Goal: Task Accomplishment & Management: Use online tool/utility

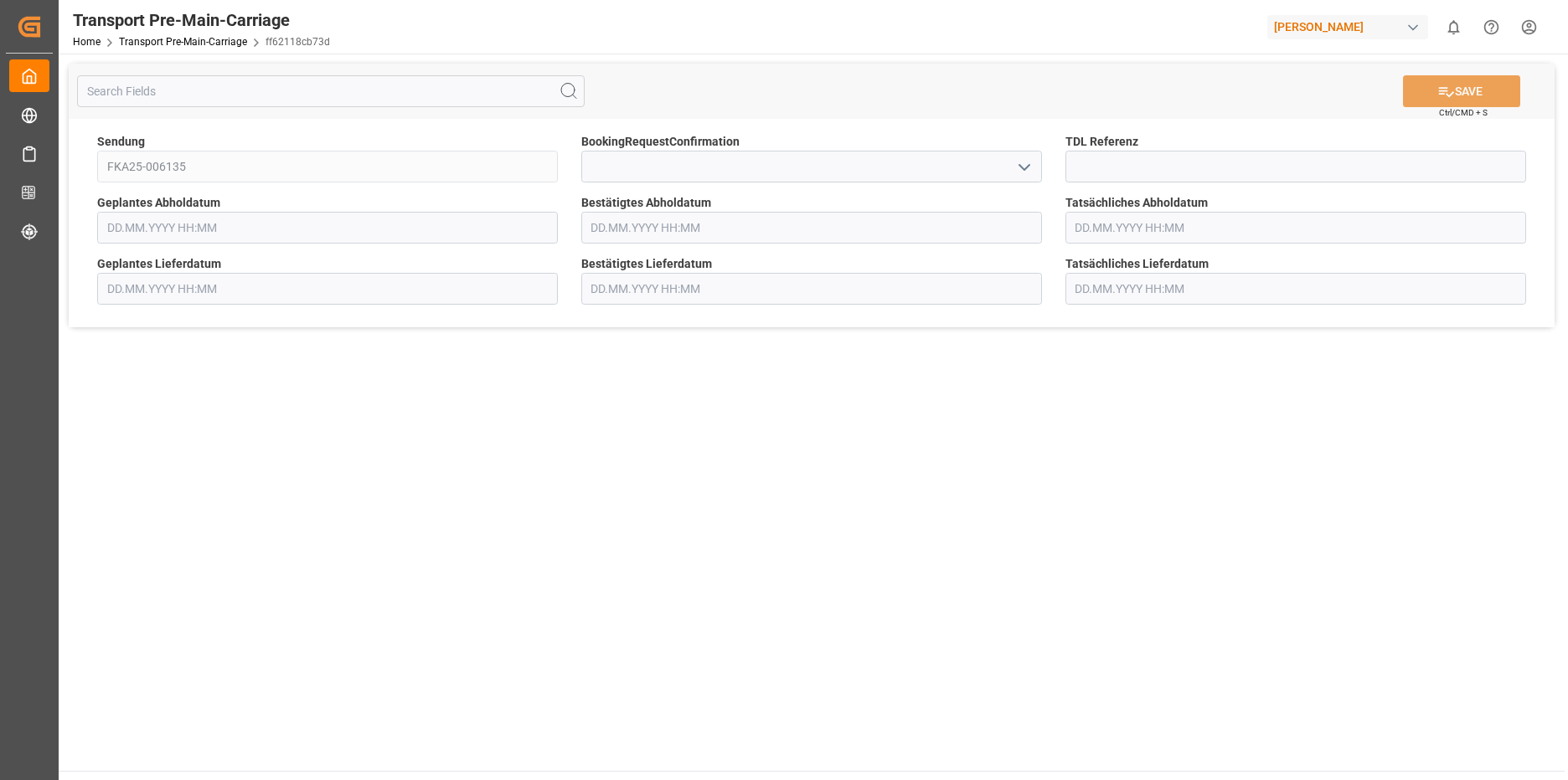
type input "[DATE] 00:00"
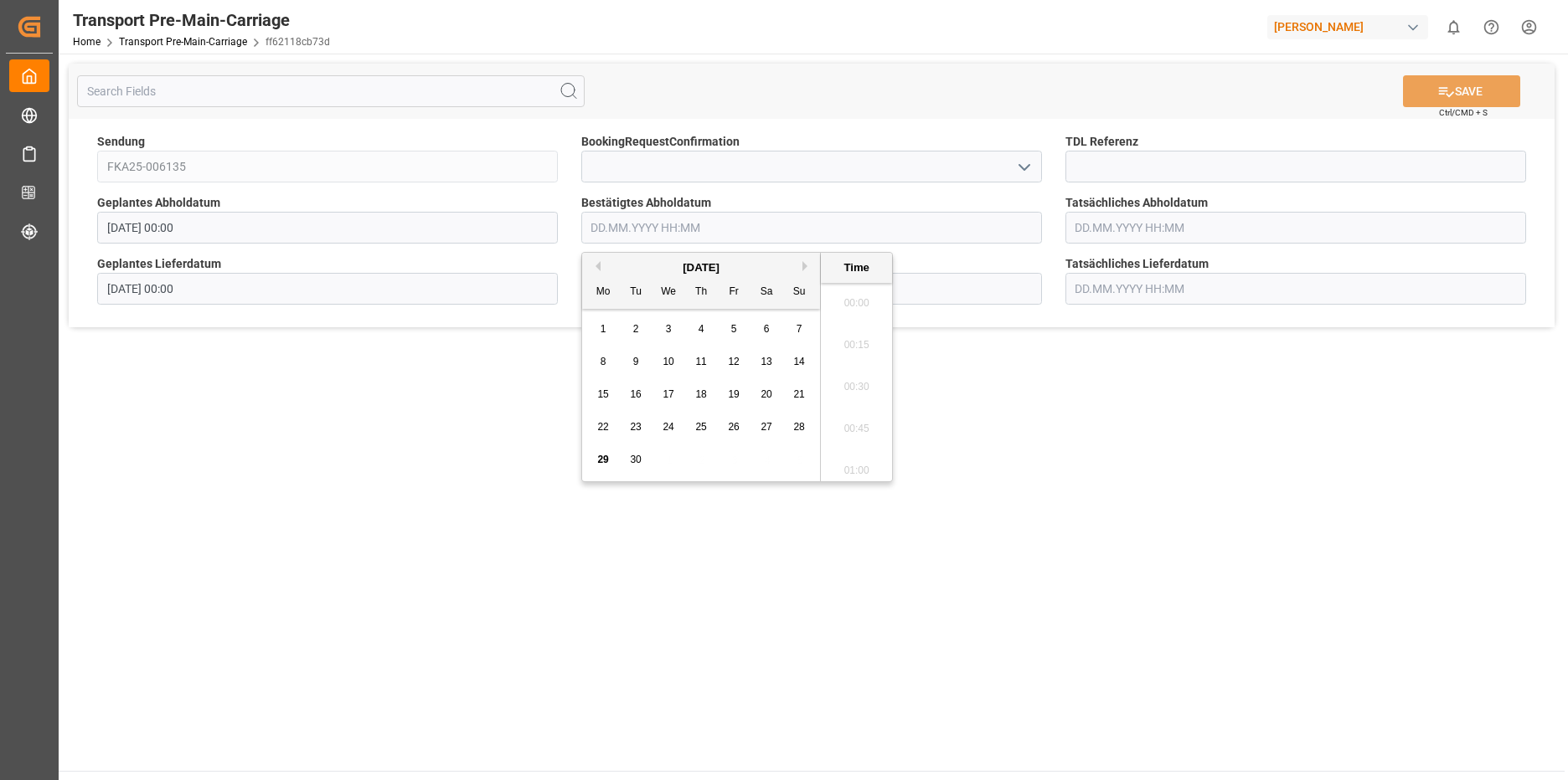
click at [641, 225] on input "text" at bounding box center [811, 228] width 461 height 32
click at [600, 454] on span "29" at bounding box center [603, 459] width 11 height 11
type input "[DATE] 00:00"
click at [1164, 231] on input "text" at bounding box center [1296, 228] width 461 height 32
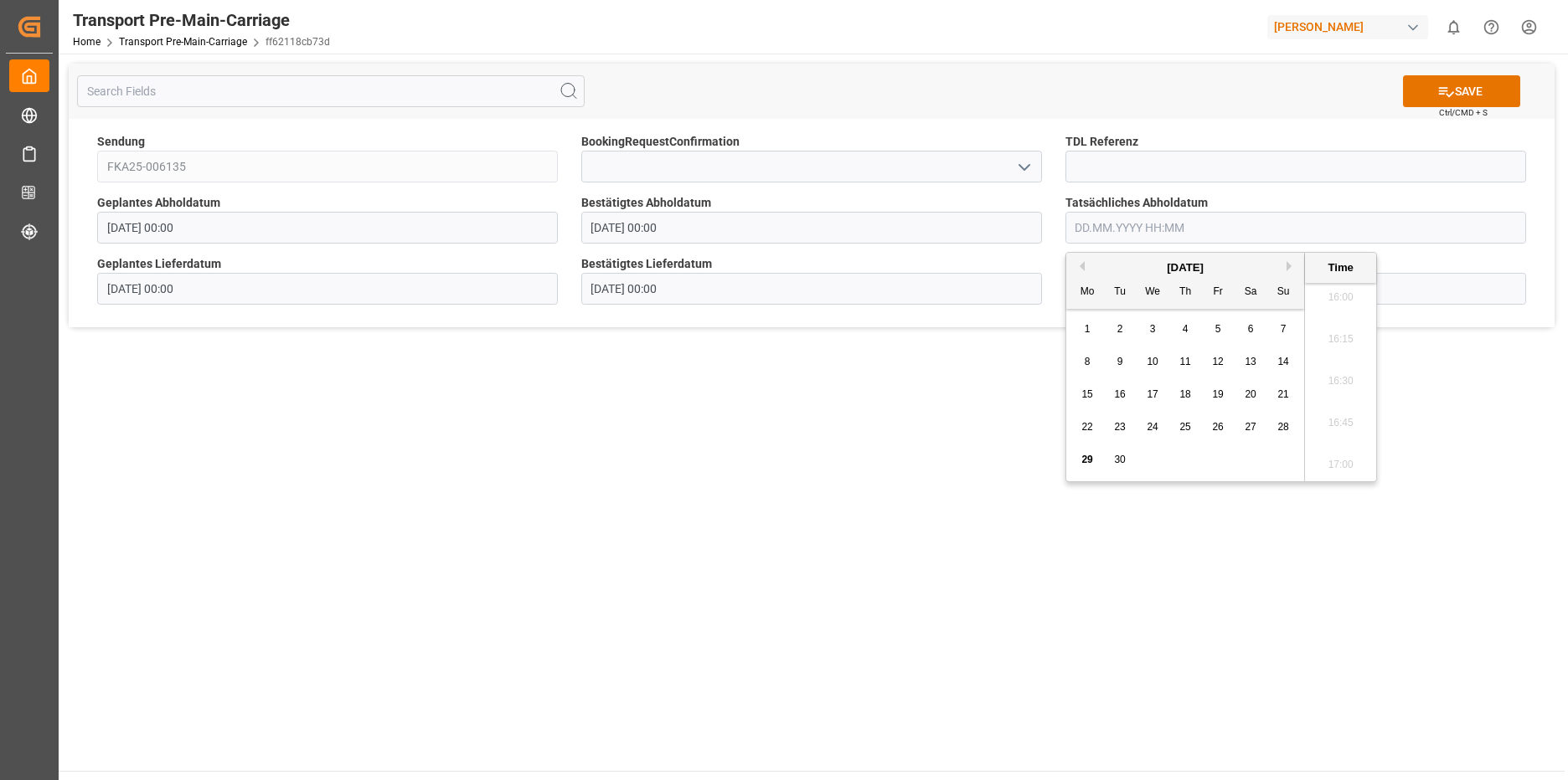
click at [1081, 455] on span "29" at bounding box center [1086, 459] width 11 height 11
type input "[DATE] 00:00"
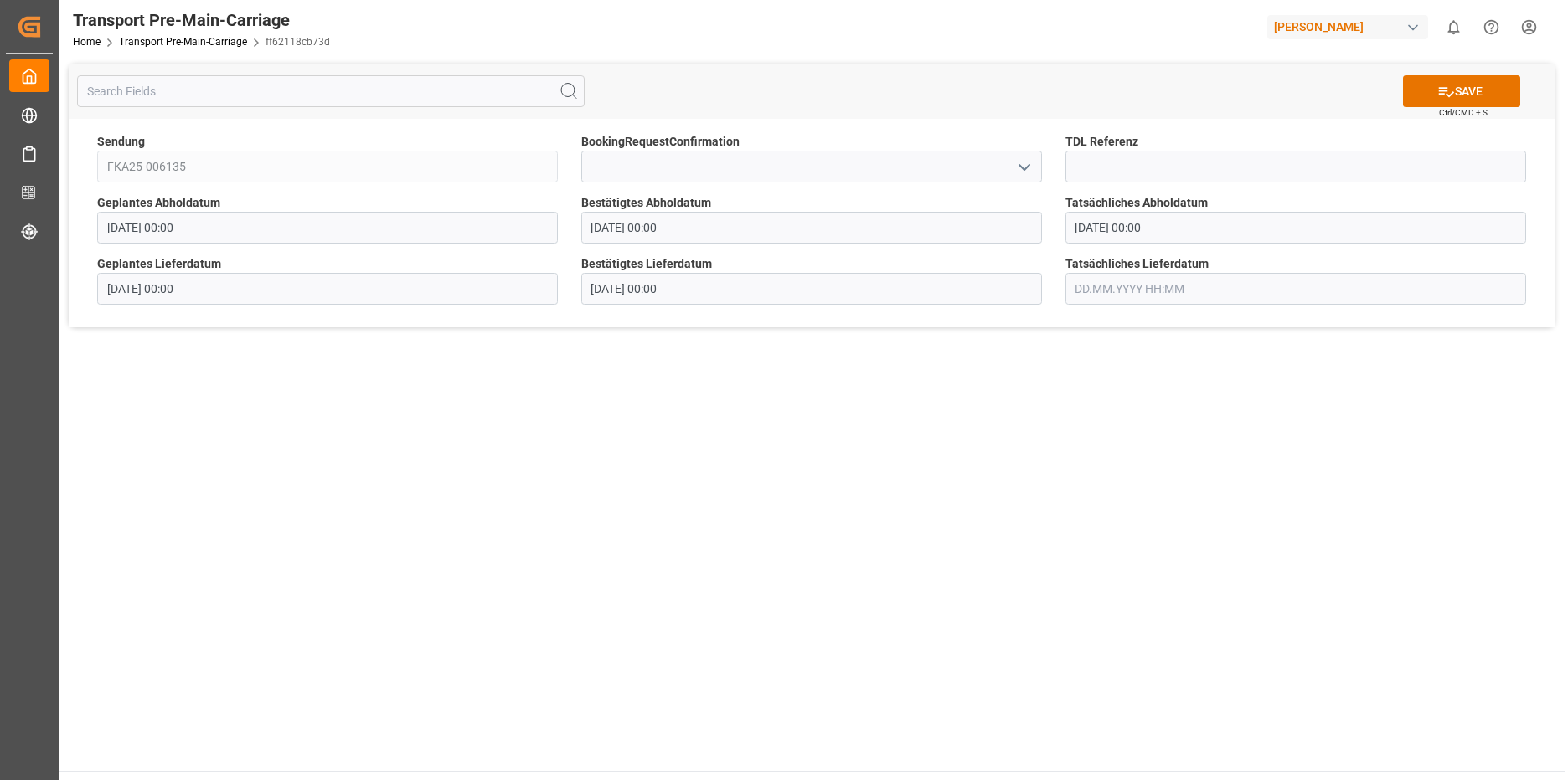
click at [1230, 526] on main "SAVE Ctrl/CMD + S Sendung FKA25-006135 BookingRequestConfirmation TDL Referenz …" at bounding box center [812, 412] width 1506 height 718
